Goal: Navigation & Orientation: Find specific page/section

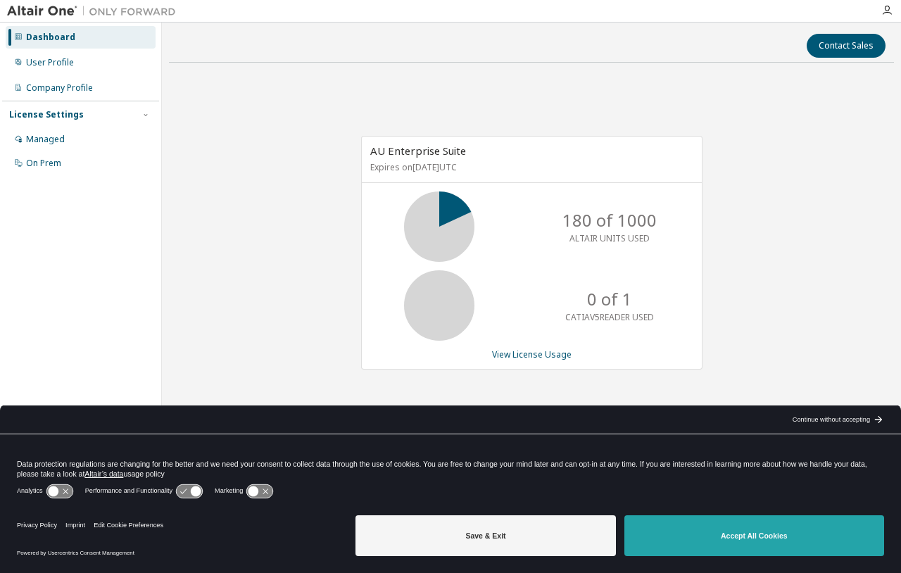
click at [769, 555] on button "Accept All Cookies" at bounding box center [754, 535] width 260 height 41
